Goal: Information Seeking & Learning: Understand process/instructions

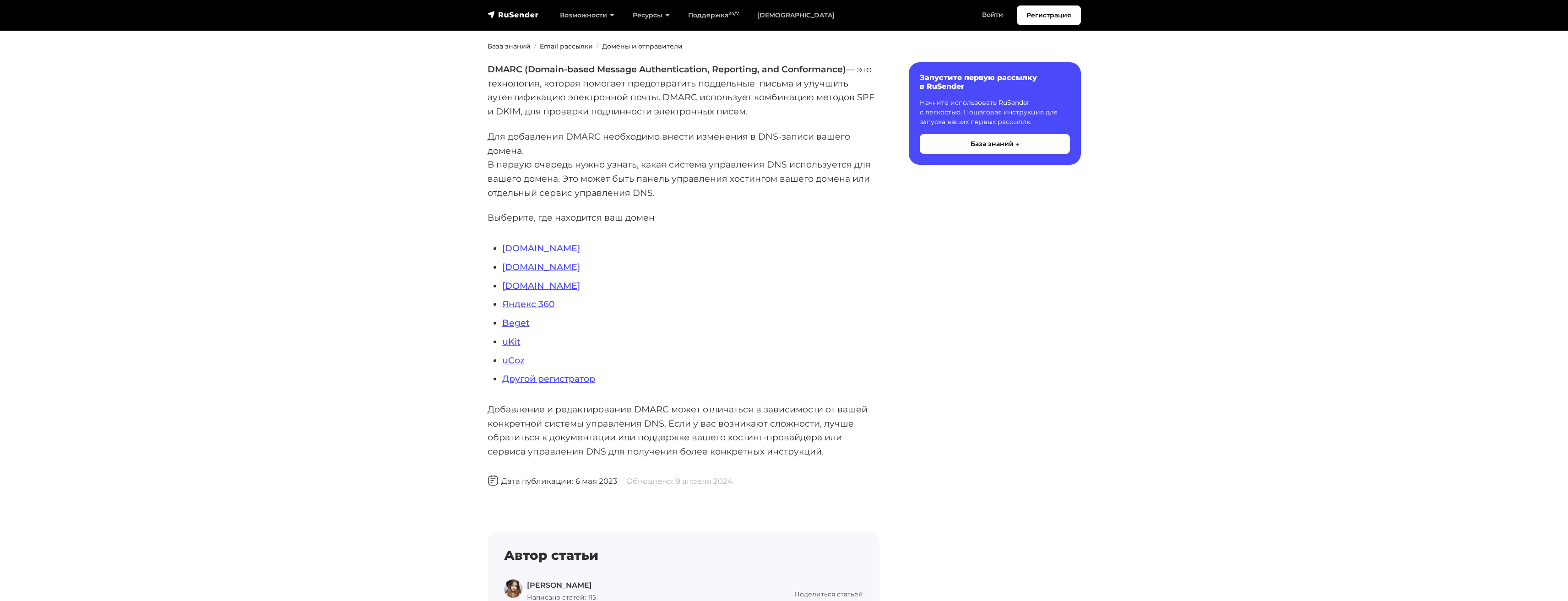
scroll to position [91, 0]
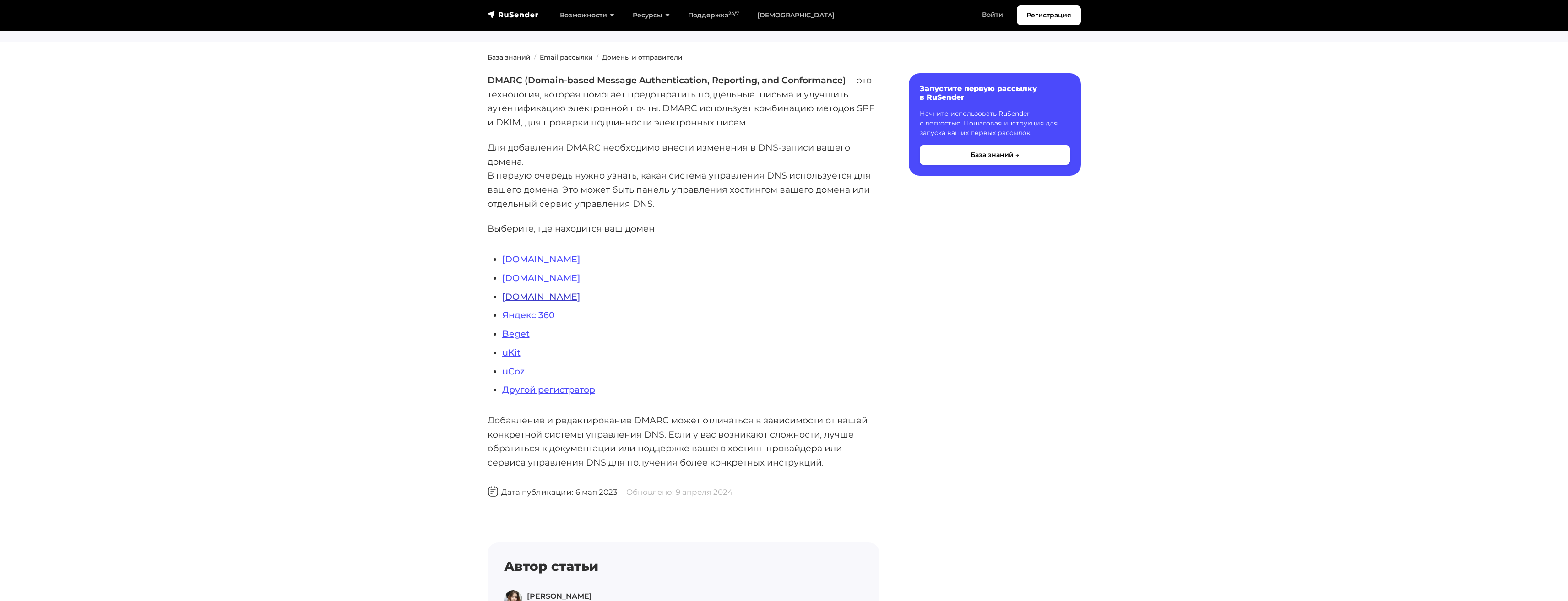
click at [520, 296] on link "[DOMAIN_NAME]" at bounding box center [541, 296] width 78 height 11
click at [526, 259] on link "Reg.ru" at bounding box center [541, 259] width 78 height 11
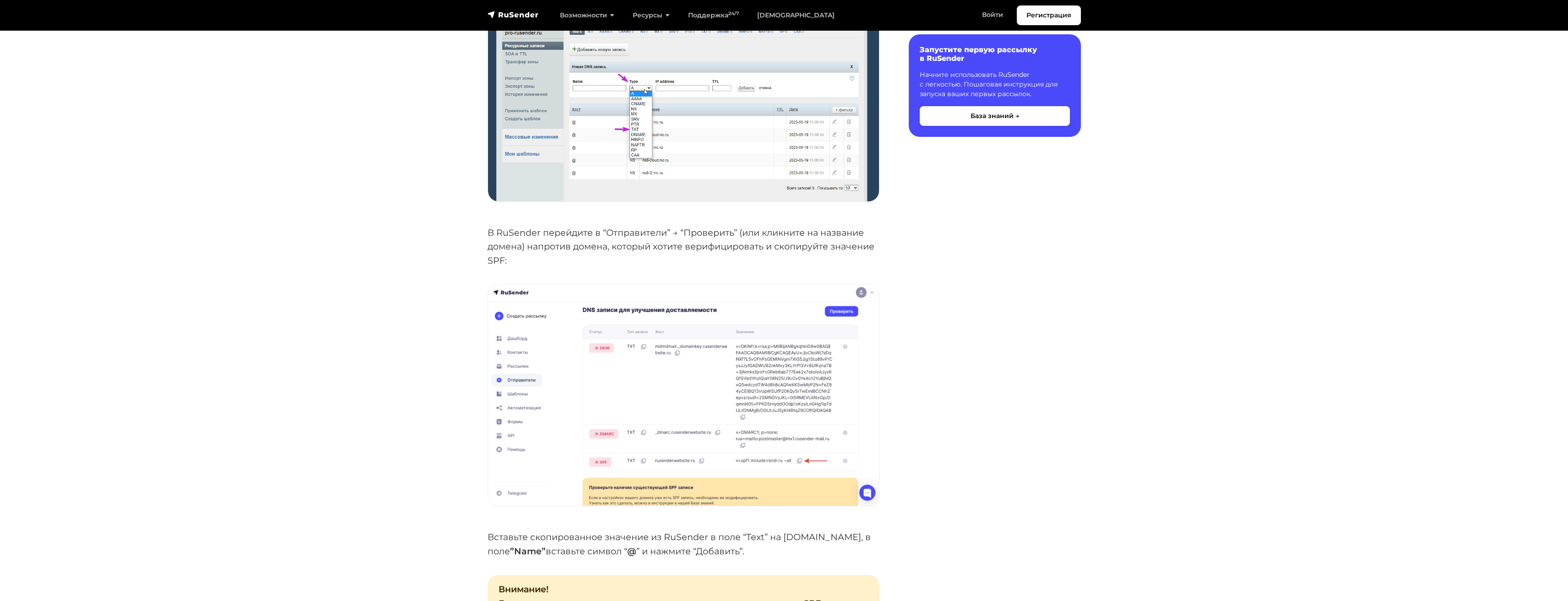
scroll to position [1372, 0]
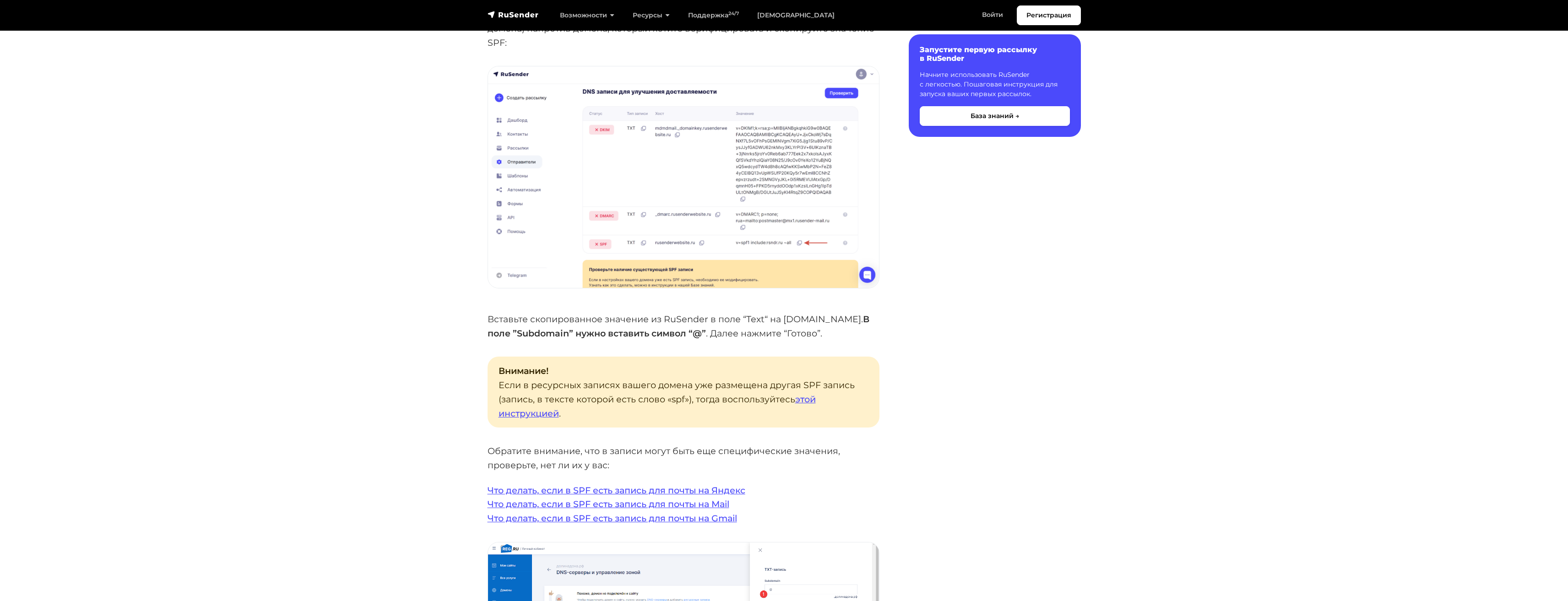
scroll to position [1510, 0]
click at [1331, 371] on section "База знаний Email рассылки Домены и отправители Внимание! Если ваш домен в [DOM…" at bounding box center [784, 563] width 1568 height 3726
drag, startPoint x: 598, startPoint y: 314, endPoint x: 722, endPoint y: 320, distance: 124.1
click at [722, 320] on p "Вставьте скопированное значение из RuSender в поле “Text“ на [DOMAIN_NAME]. В п…" at bounding box center [684, 325] width 392 height 28
click at [773, 325] on div "Внимание! Если ваш домен в [DOMAIN_NAME] делегирован на хостинг регистратора ( …" at bounding box center [684, 554] width 392 height 3635
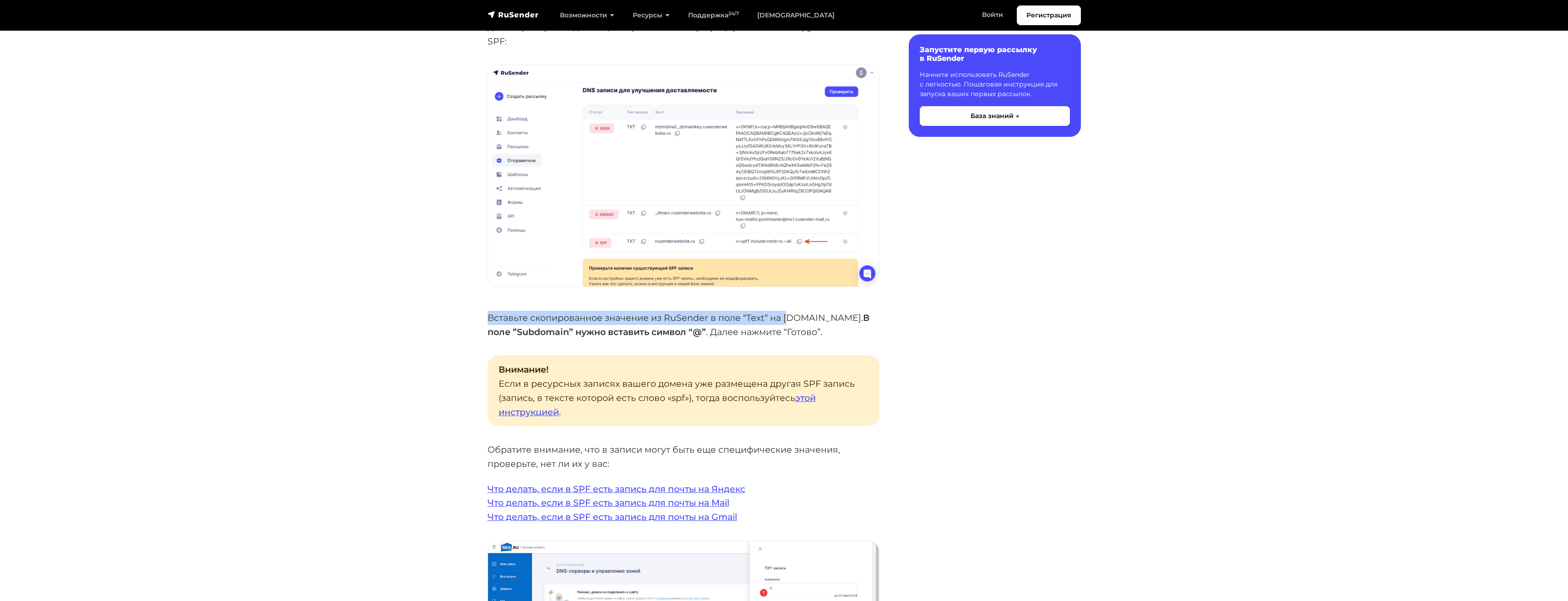
drag, startPoint x: 485, startPoint y: 299, endPoint x: 787, endPoint y: 304, distance: 302.0
click at [787, 304] on div "Внимание! Если ваш домен в [DOMAIN_NAME] делегирован на хостинг регистратора ( …" at bounding box center [684, 552] width 403 height 3662
click at [786, 332] on div "Внимание! Если ваш домен в [DOMAIN_NAME] делегирован на хостинг регистратора ( …" at bounding box center [684, 554] width 392 height 3635
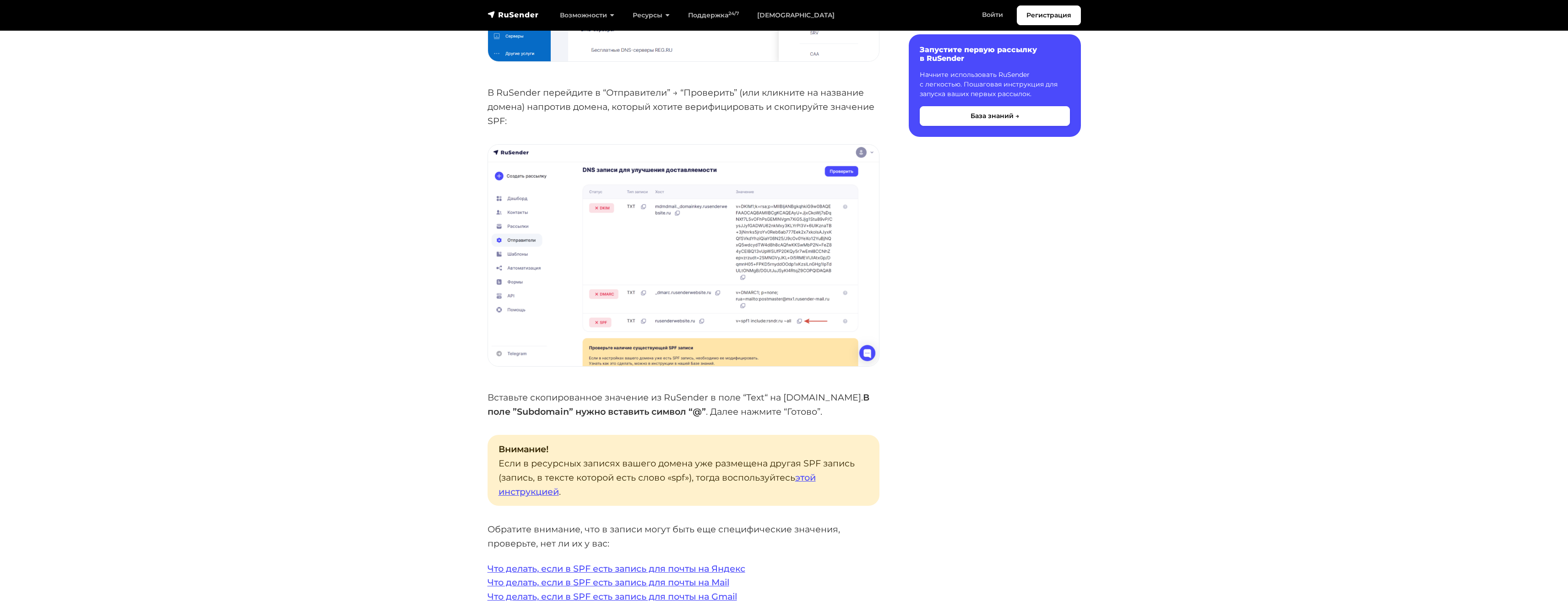
scroll to position [1419, 0]
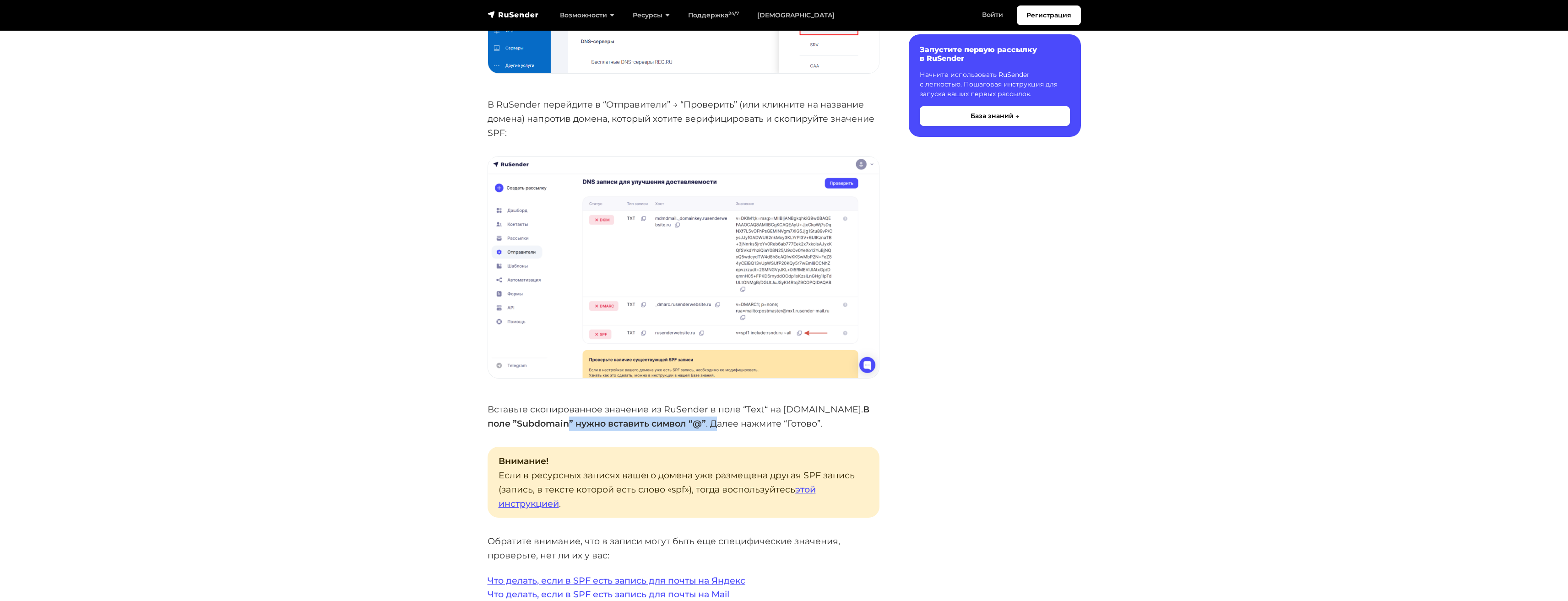
drag, startPoint x: 541, startPoint y: 403, endPoint x: 690, endPoint y: 407, distance: 149.1
click at [690, 407] on p "Вставьте скопированное значение из RuSender в поле “Text“ на [DOMAIN_NAME]. В п…" at bounding box center [684, 416] width 392 height 28
drag, startPoint x: 777, startPoint y: 409, endPoint x: 771, endPoint y: 410, distance: 6.1
click at [777, 408] on p "Вставьте скопированное значение из RuSender в поле “Text“ на [DOMAIN_NAME]. В п…" at bounding box center [684, 416] width 392 height 28
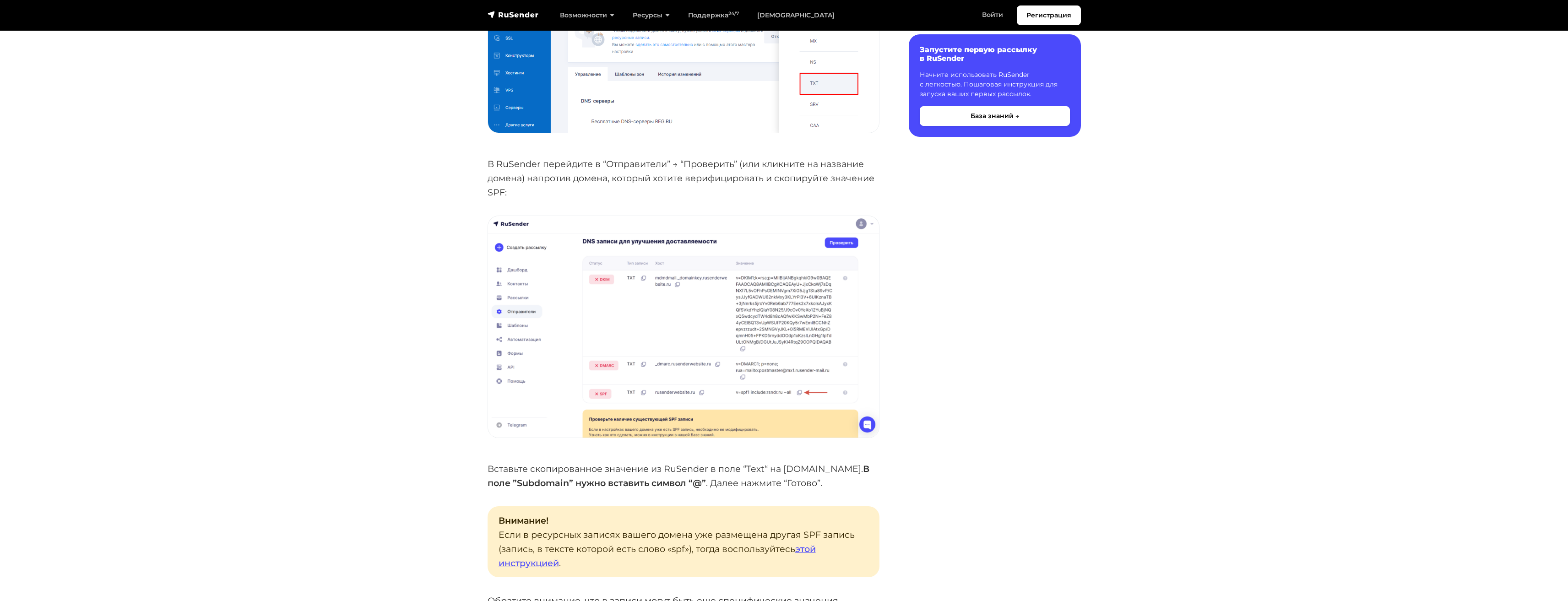
scroll to position [1372, 0]
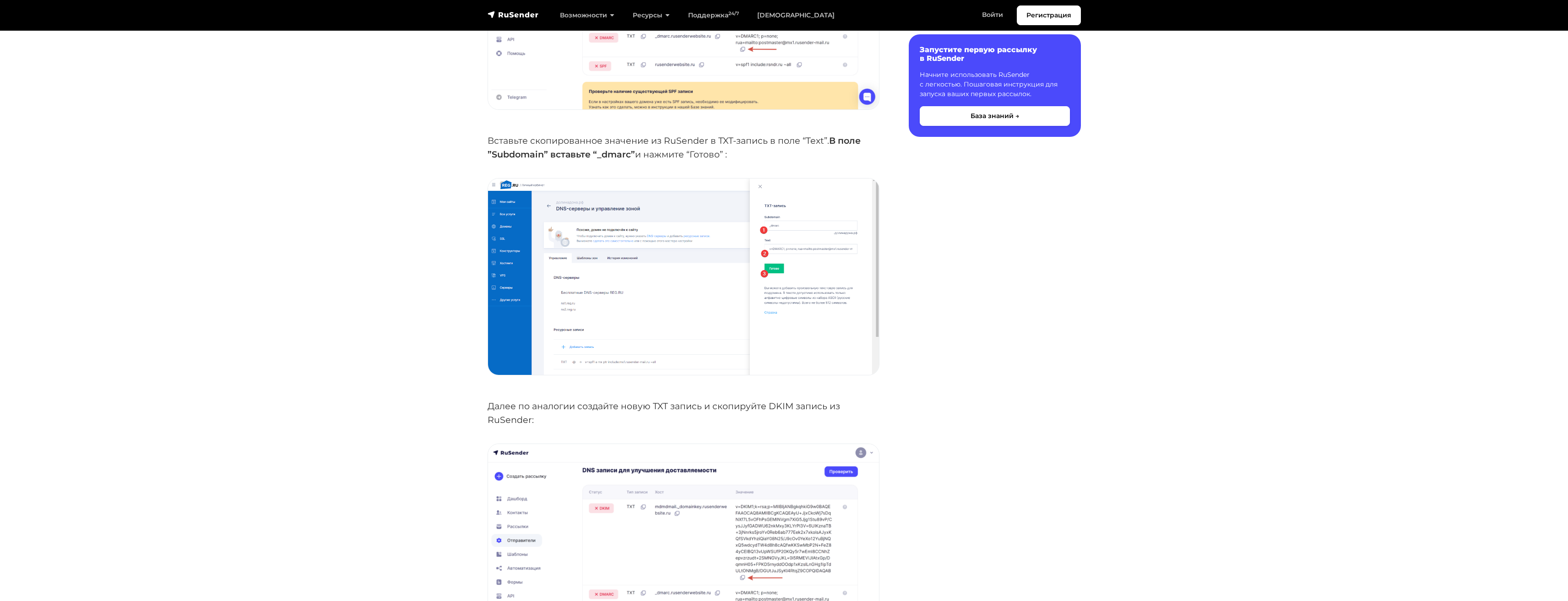
scroll to position [2379, 0]
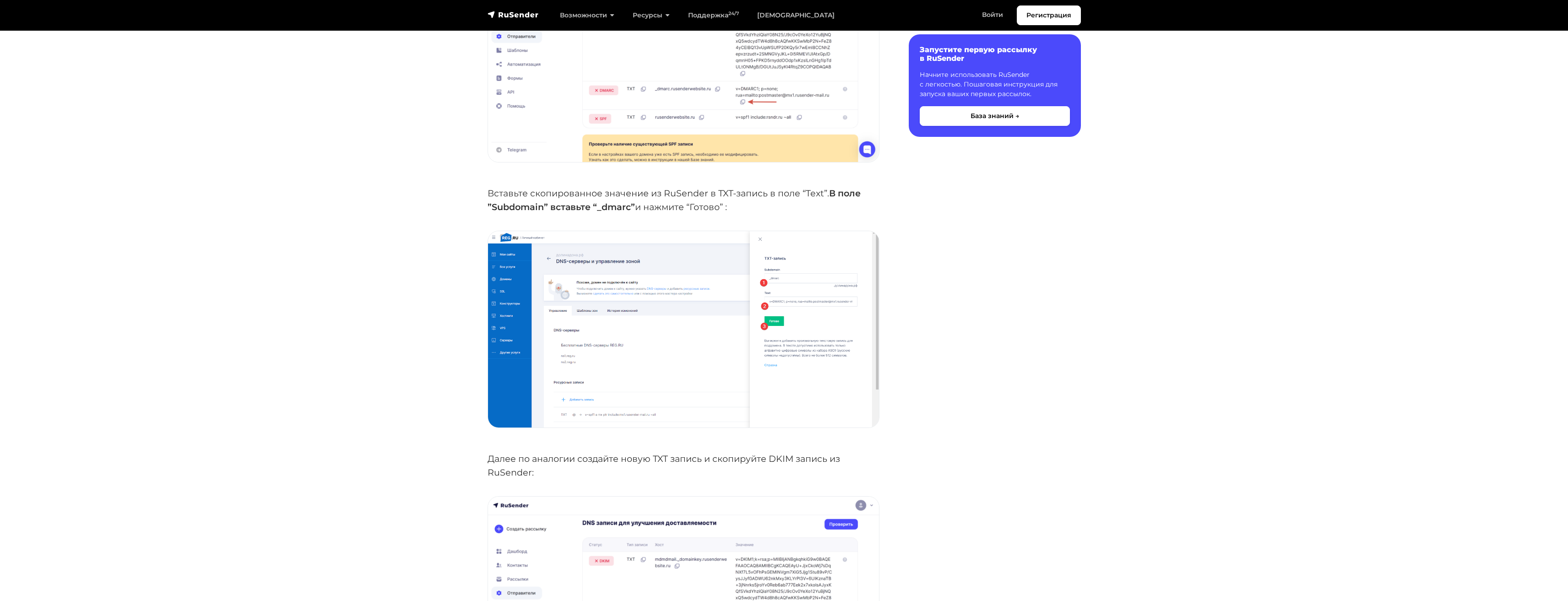
click at [728, 332] on img at bounding box center [684, 329] width 391 height 196
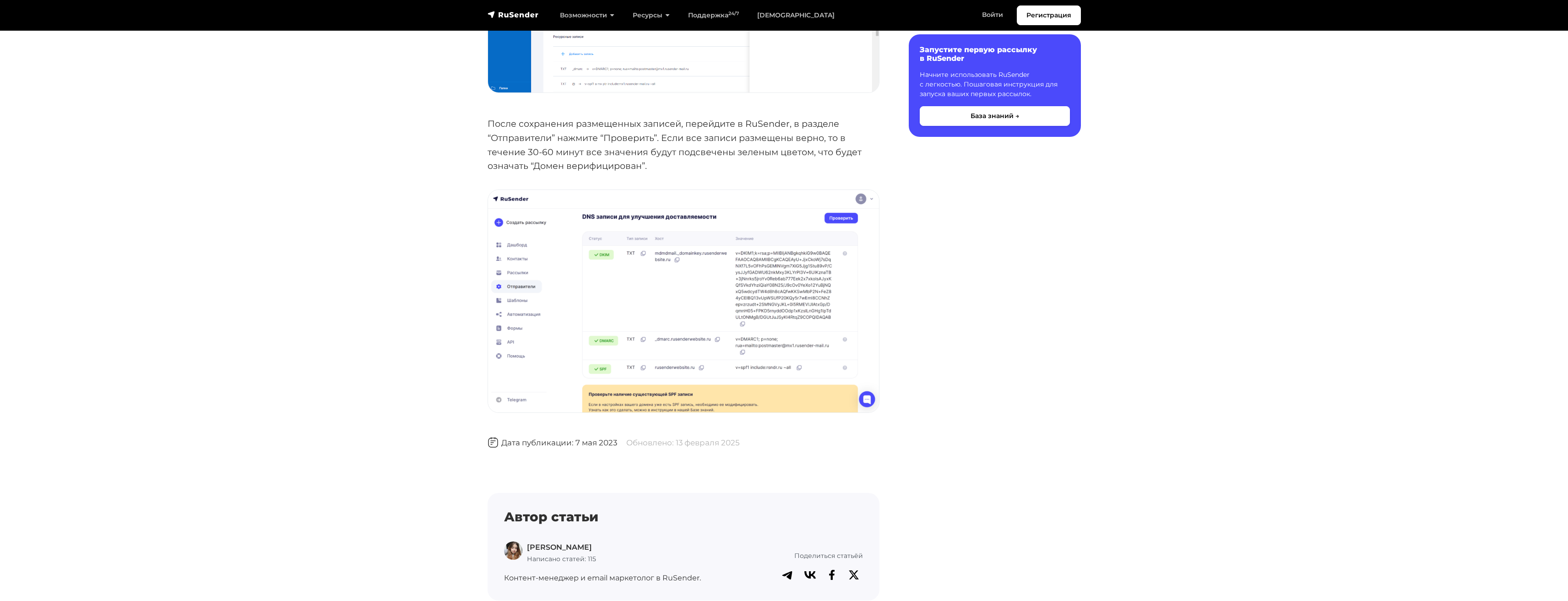
scroll to position [3231, 0]
